Goal: Information Seeking & Learning: Stay updated

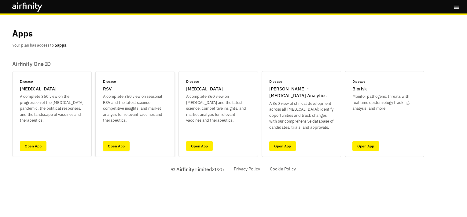
click at [113, 144] on link "Open App" at bounding box center [116, 145] width 27 height 9
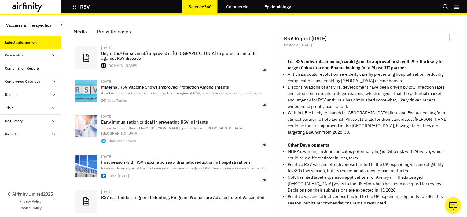
click at [30, 67] on div "Combination Reports" at bounding box center [22, 68] width 35 height 6
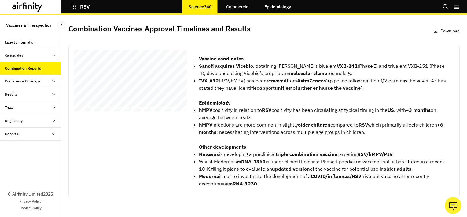
click at [53, 93] on icon at bounding box center [53, 94] width 5 height 5
click at [17, 106] on div "Vaccines" at bounding box center [17, 108] width 15 height 6
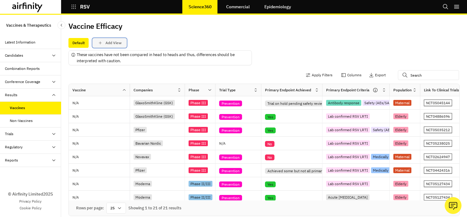
click at [98, 43] on icon "save changes" at bounding box center [101, 43] width 6 height 6
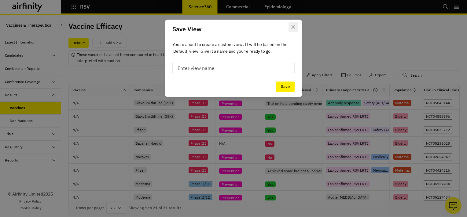
click at [293, 27] on icon "Close" at bounding box center [294, 27] width 4 height 4
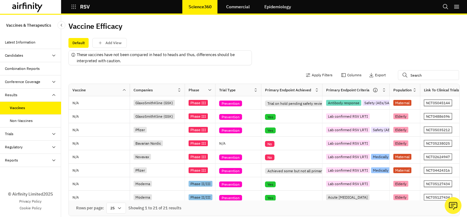
click at [21, 122] on div "Non-Vaccines" at bounding box center [21, 121] width 23 height 6
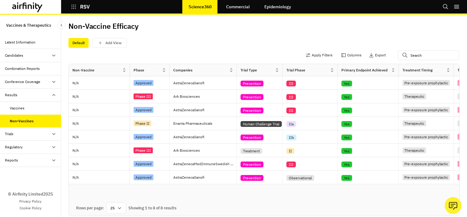
click at [125, 70] on icon at bounding box center [124, 70] width 5 height 5
click at [23, 106] on div "Vaccines" at bounding box center [17, 108] width 15 height 6
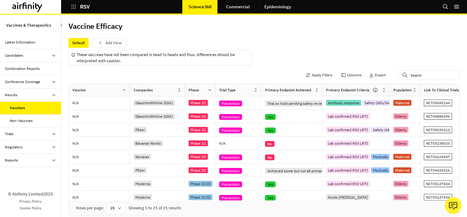
click at [55, 159] on icon at bounding box center [53, 160] width 5 height 5
click at [15, 171] on div "Reports" at bounding box center [16, 173] width 13 height 6
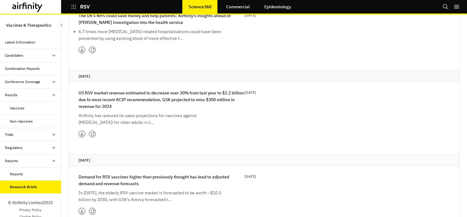
scroll to position [380, 0]
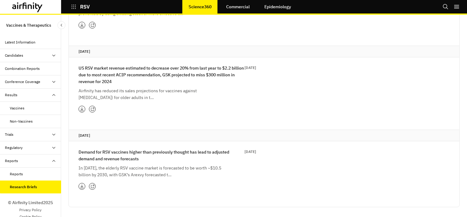
click at [17, 172] on div "Reports" at bounding box center [16, 174] width 13 height 6
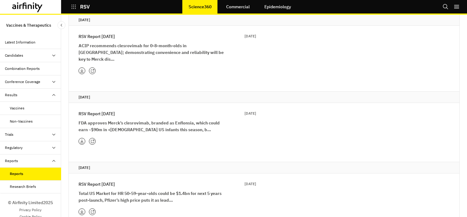
scroll to position [153, 0]
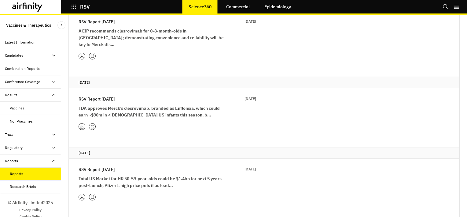
click at [105, 105] on p "FDA approves Merck’s clesrovimab, branded as Enflonsia, which could earn ~$90m …" at bounding box center [152, 111] width 147 height 13
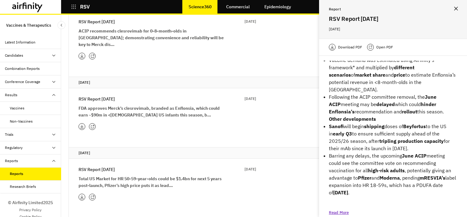
scroll to position [45, 0]
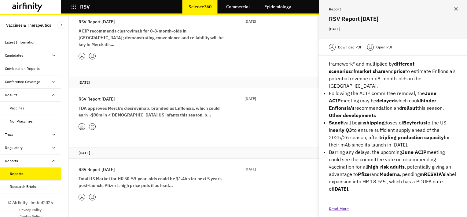
click at [82, 124] on icon at bounding box center [82, 126] width 4 height 5
click at [83, 124] on icon at bounding box center [82, 126] width 4 height 5
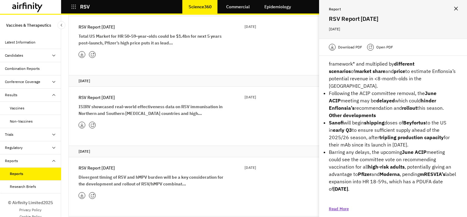
scroll to position [306, 0]
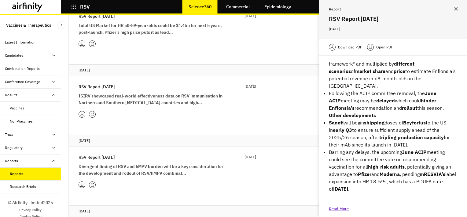
click at [457, 10] on icon "Close" at bounding box center [457, 9] width 4 height 4
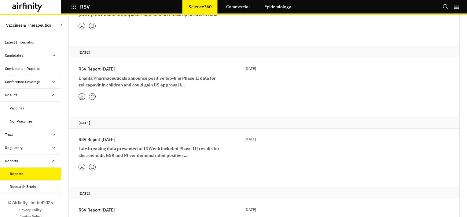
scroll to position [642, 0]
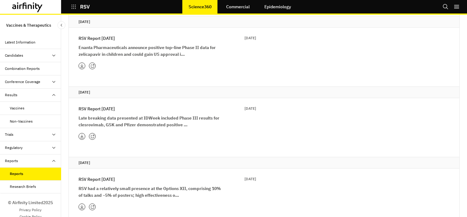
click at [164, 115] on strong "Late breaking data presented at IDWeek included Phase III results for clesrovim…" at bounding box center [149, 121] width 141 height 12
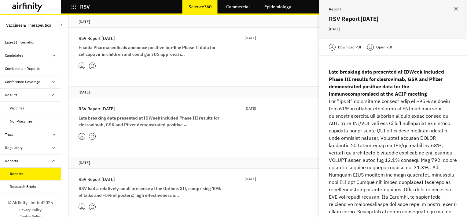
click at [86, 133] on div at bounding box center [168, 136] width 178 height 7
click at [82, 134] on icon at bounding box center [81, 136] width 3 height 4
click at [82, 134] on icon at bounding box center [82, 136] width 4 height 5
click at [458, 8] on icon "Close" at bounding box center [457, 9] width 4 height 4
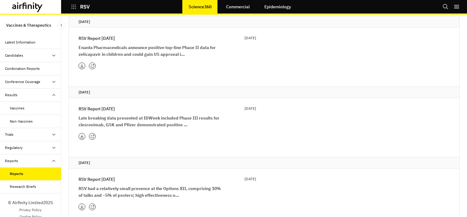
click at [81, 134] on icon at bounding box center [82, 136] width 4 height 5
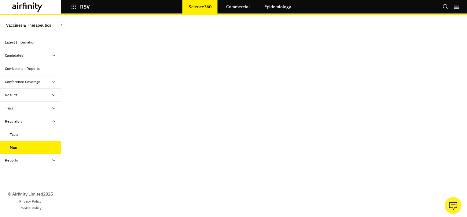
click at [15, 134] on div "Table" at bounding box center [14, 135] width 9 height 6
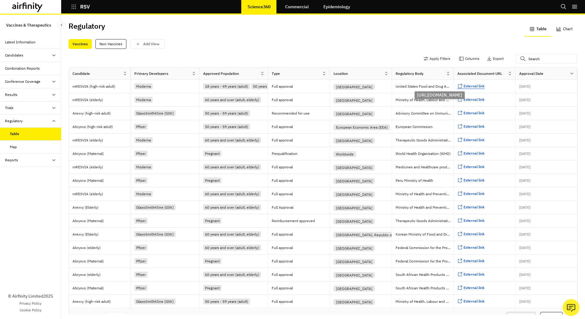
click at [463, 86] on span "External link" at bounding box center [473, 86] width 21 height 5
click at [467, 114] on span "External link" at bounding box center [473, 113] width 21 height 5
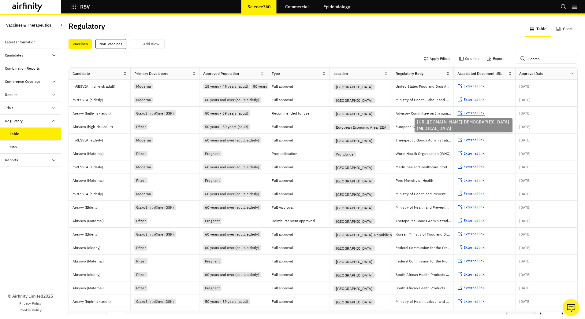
click at [463, 113] on span "External link" at bounding box center [473, 113] width 21 height 5
click at [123, 73] on icon at bounding box center [125, 73] width 5 height 5
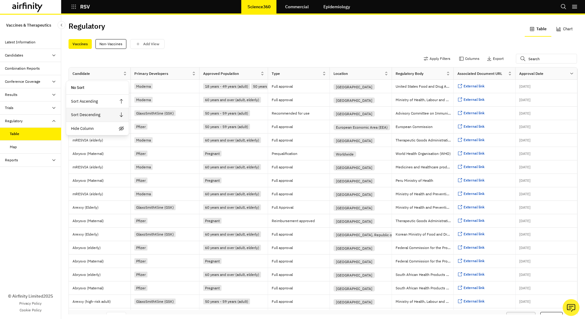
click at [86, 113] on div "Sort Descending" at bounding box center [97, 115] width 63 height 14
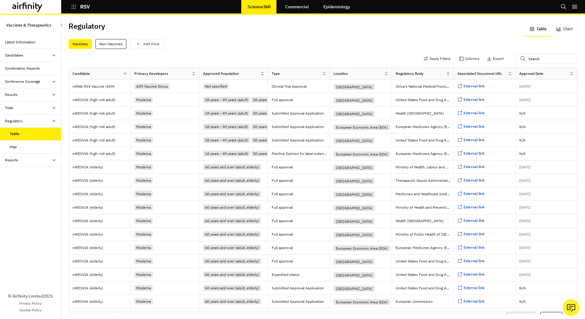
click at [123, 74] on icon at bounding box center [125, 73] width 5 height 5
click at [87, 100] on div "Sort Ascending" at bounding box center [97, 102] width 63 height 14
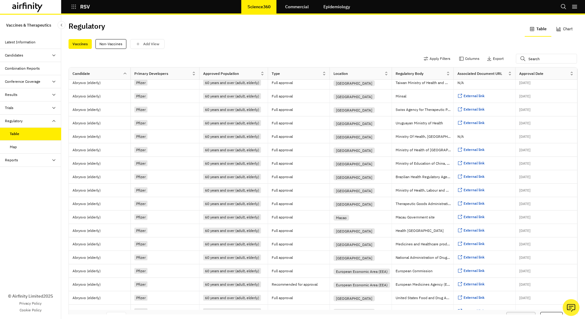
scroll to position [61, 0]
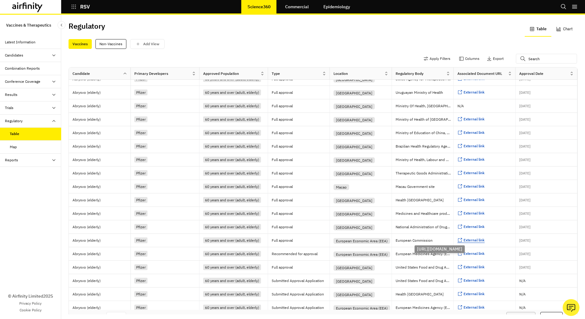
click at [467, 216] on span "External link" at bounding box center [473, 240] width 21 height 5
click at [463, 216] on span "External link" at bounding box center [473, 267] width 21 height 5
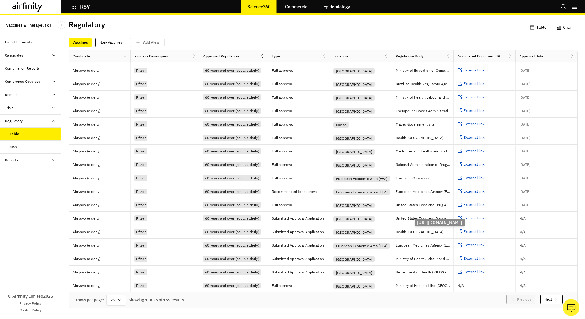
scroll to position [0, 0]
